Goal: Task Accomplishment & Management: Use online tool/utility

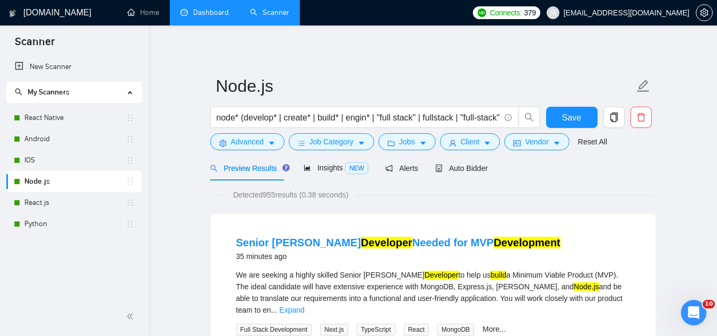
click at [207, 17] on link "Dashboard" at bounding box center [205, 12] width 48 height 9
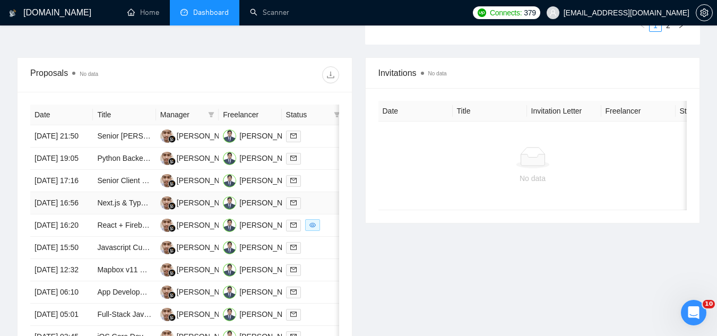
scroll to position [372, 0]
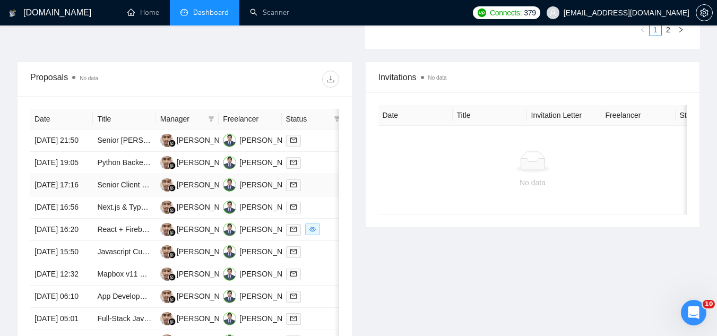
click at [133, 196] on td "Senior Client Engineer (iOS, Android, Web)" at bounding box center [124, 185] width 63 height 22
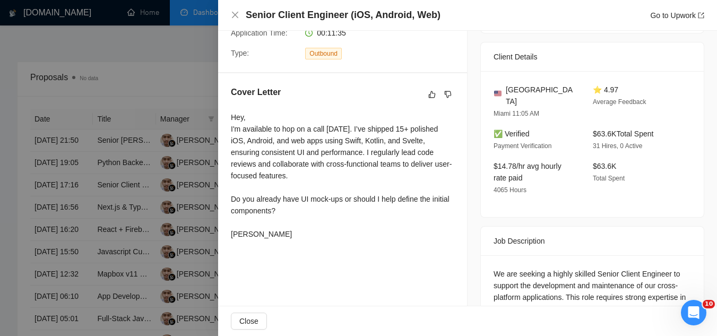
scroll to position [212, 0]
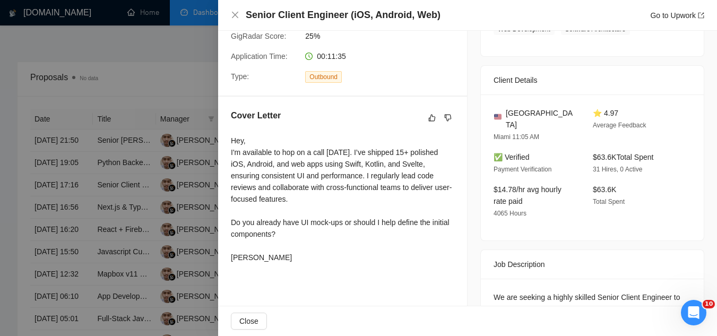
click at [160, 94] on div at bounding box center [358, 168] width 717 height 336
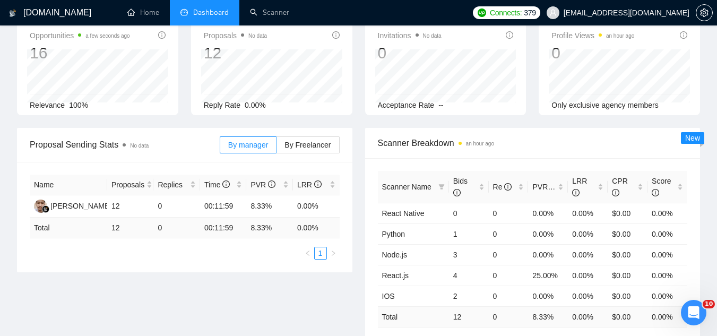
scroll to position [0, 0]
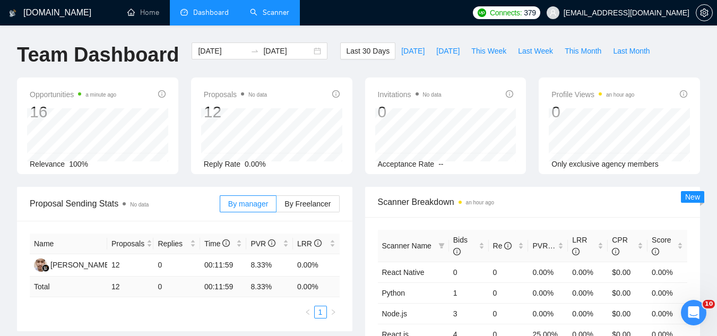
click at [268, 16] on link "Scanner" at bounding box center [269, 12] width 39 height 9
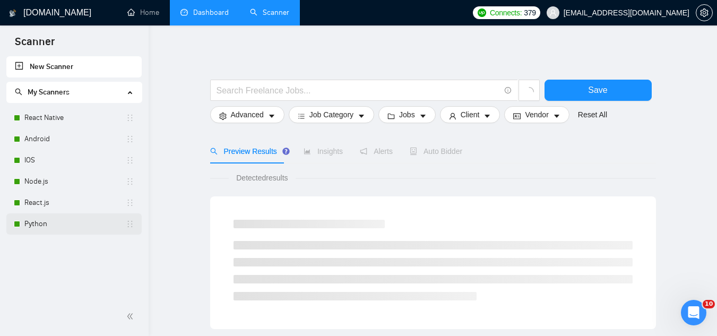
drag, startPoint x: 65, startPoint y: 222, endPoint x: 91, endPoint y: 223, distance: 25.5
click at [66, 222] on link "Python" at bounding box center [74, 223] width 101 height 21
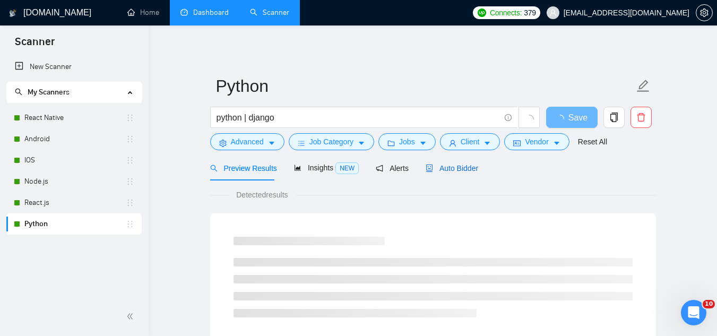
click at [444, 168] on span "Auto Bidder" at bounding box center [452, 168] width 53 height 8
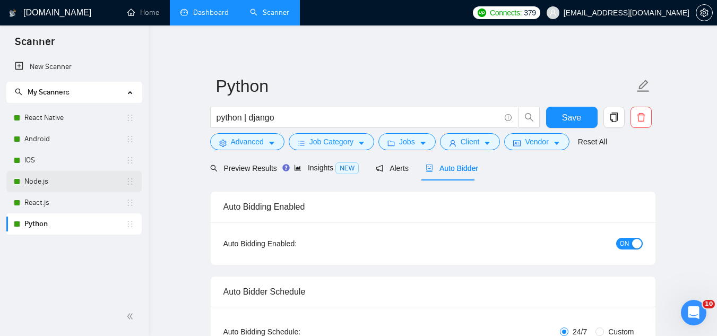
click at [74, 180] on link "Node.js" at bounding box center [74, 181] width 101 height 21
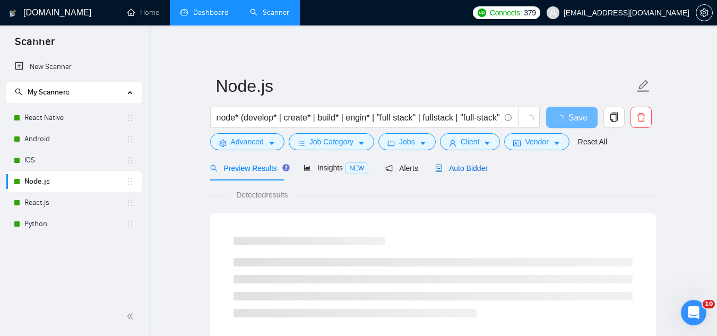
click at [449, 168] on span "Auto Bidder" at bounding box center [461, 168] width 53 height 8
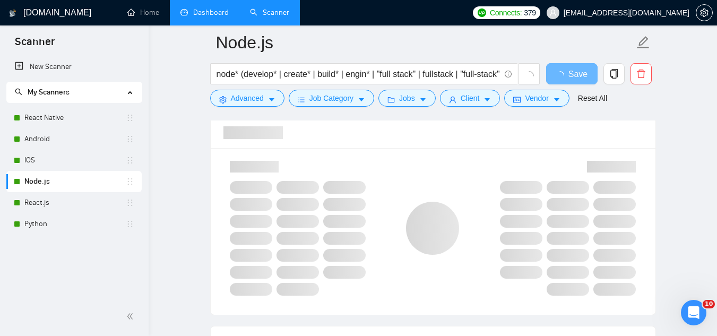
scroll to position [690, 0]
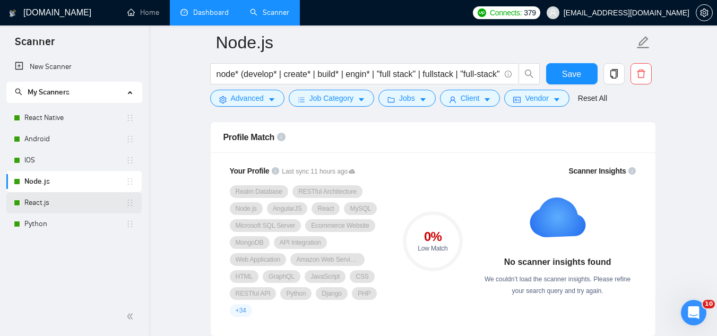
click at [56, 203] on link "React.js" at bounding box center [74, 202] width 101 height 21
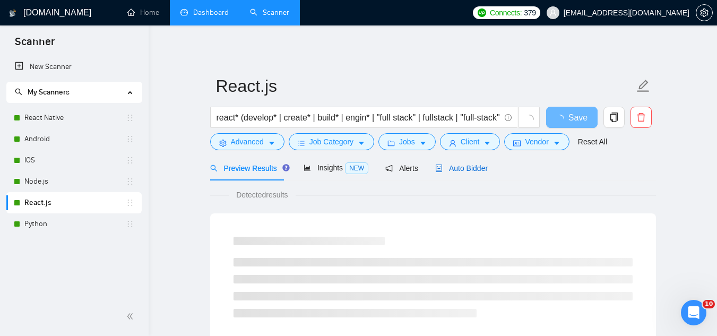
click at [450, 173] on span "Auto Bidder" at bounding box center [461, 168] width 53 height 8
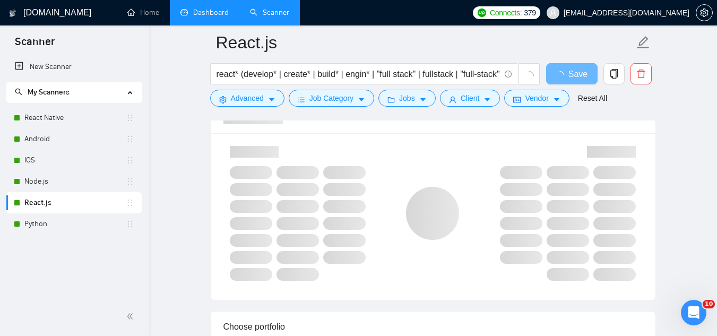
scroll to position [690, 0]
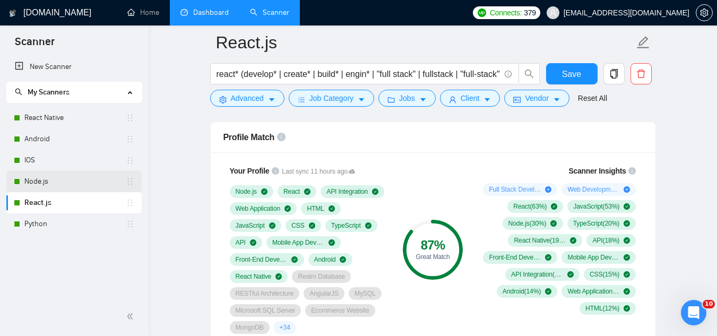
click at [58, 183] on link "Node.js" at bounding box center [74, 181] width 101 height 21
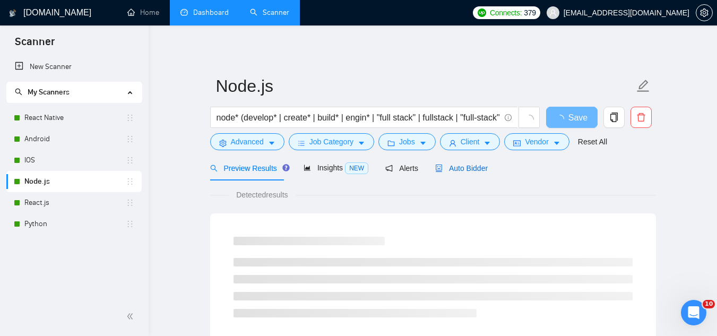
click at [453, 167] on span "Auto Bidder" at bounding box center [461, 168] width 53 height 8
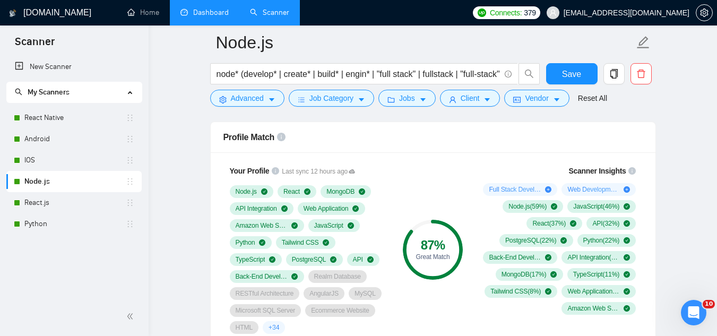
scroll to position [743, 0]
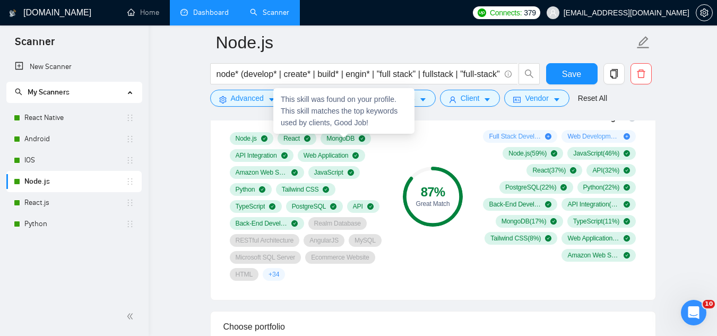
click at [339, 140] on span "MongoDB" at bounding box center [341, 138] width 28 height 8
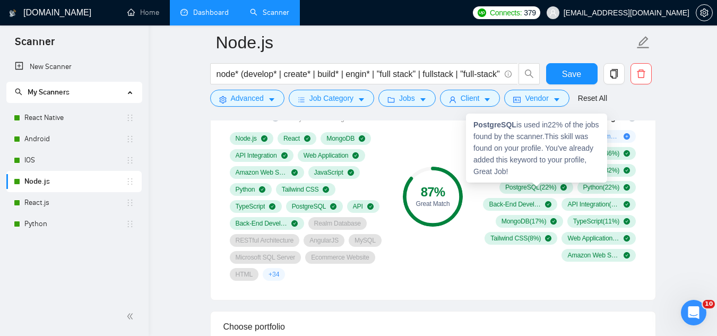
click at [518, 190] on span "PostgreSQL ( 22 %)" at bounding box center [531, 187] width 51 height 8
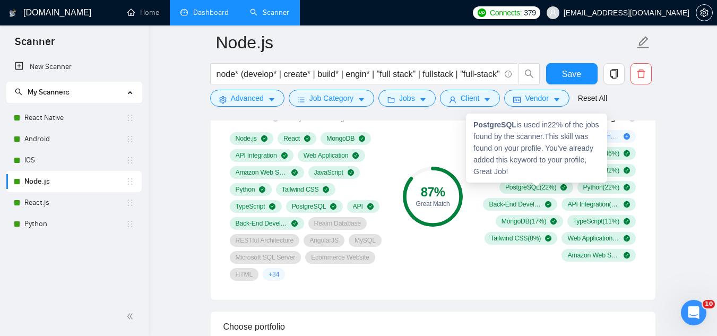
click at [489, 127] on strong "PostgreSQL" at bounding box center [495, 125] width 43 height 8
copy div "PostgreSQL"
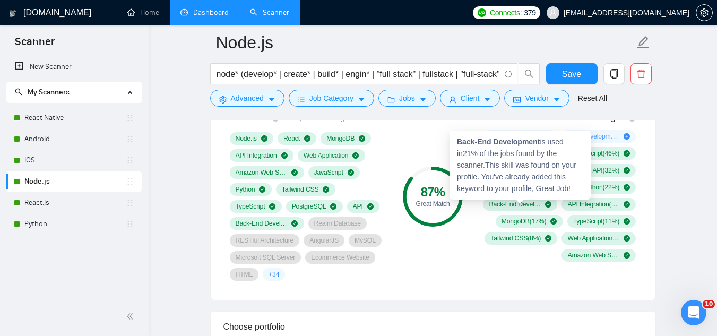
click at [475, 140] on strong "Back-End Development" at bounding box center [498, 142] width 83 height 8
click at [458, 141] on strong "Back-End Development" at bounding box center [498, 142] width 83 height 8
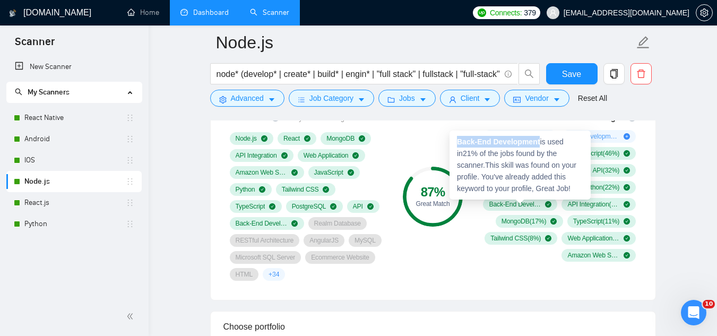
copy strong "Back-End Development"
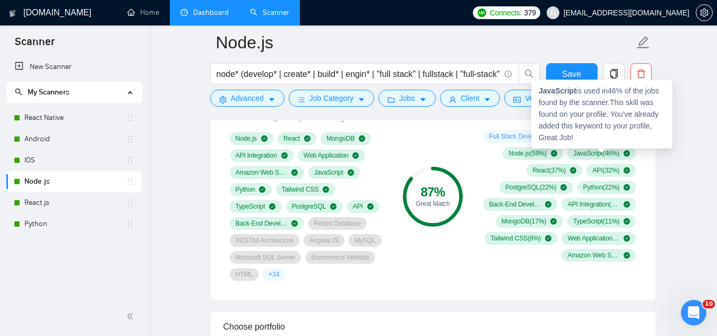
click at [553, 92] on strong "JavaScript" at bounding box center [558, 91] width 38 height 8
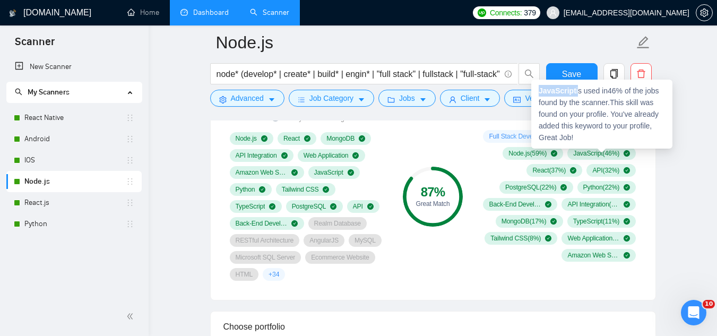
click at [544, 91] on strong "JavaScript" at bounding box center [558, 91] width 38 height 8
